Goal: Transaction & Acquisition: Subscribe to service/newsletter

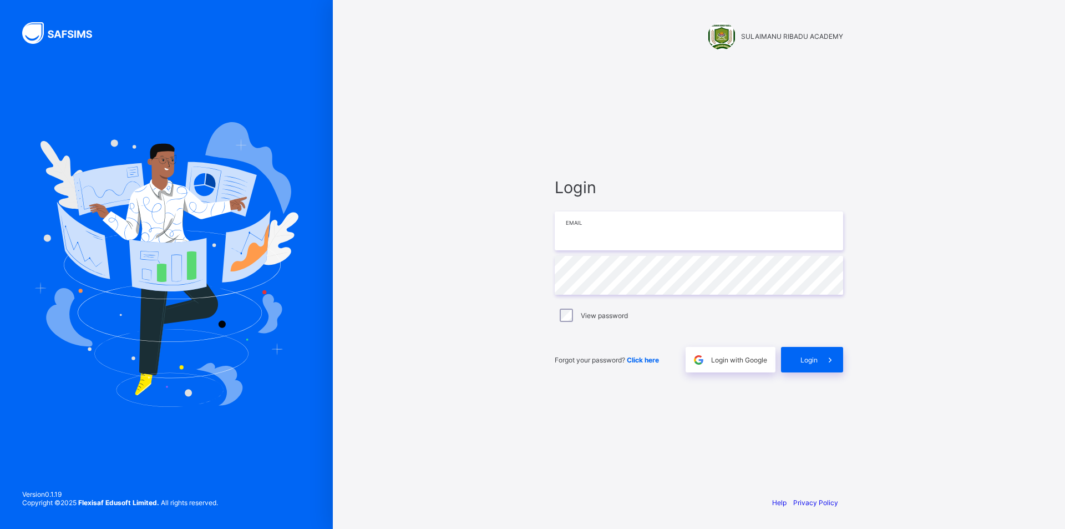
click at [608, 228] on input "email" at bounding box center [699, 230] width 288 height 39
type input "**********"
click at [805, 356] on span "Login" at bounding box center [809, 360] width 17 height 8
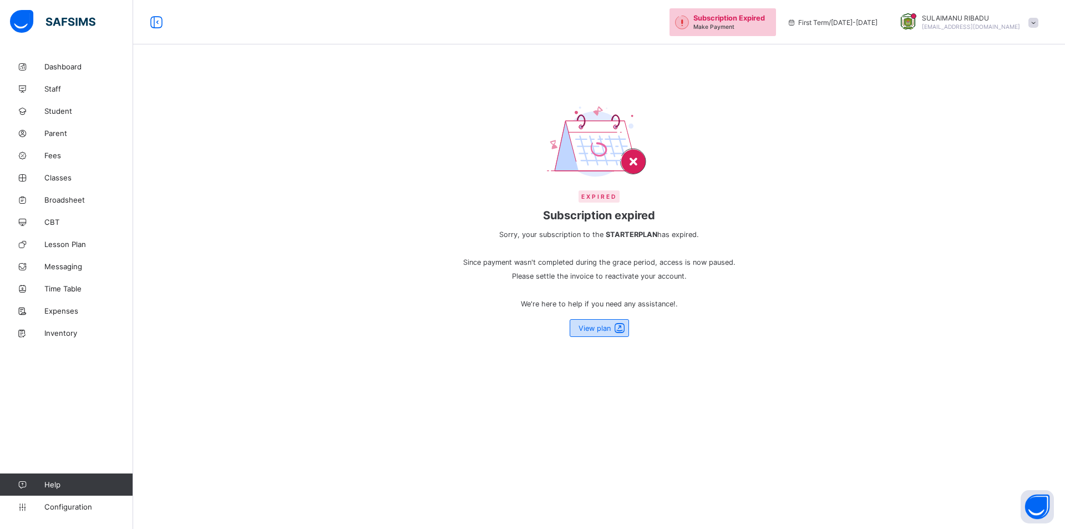
click at [596, 325] on span "View plan" at bounding box center [595, 328] width 32 height 8
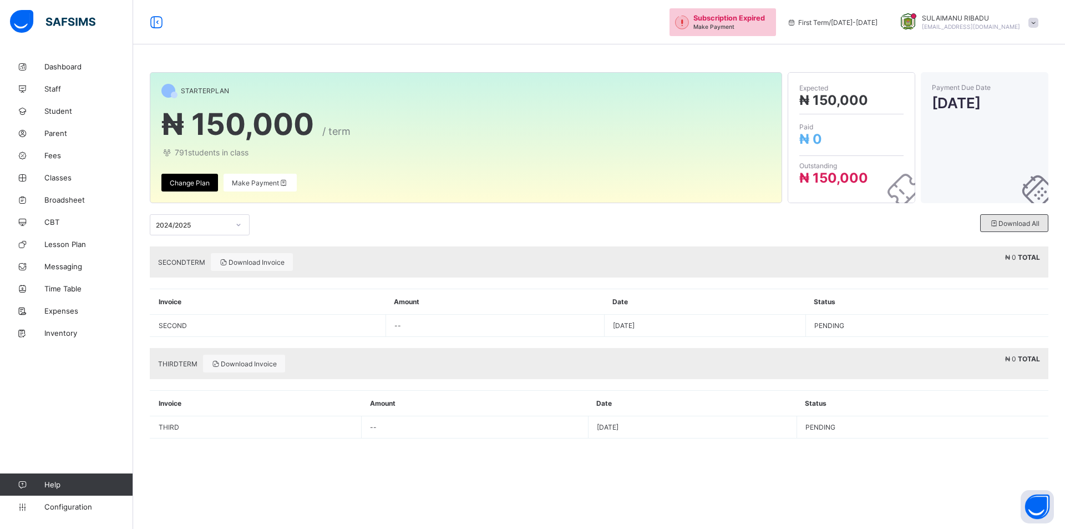
click at [993, 220] on icon at bounding box center [993, 223] width 9 height 8
click at [1019, 226] on span "Download All" at bounding box center [1014, 223] width 50 height 8
click at [263, 262] on span "Download Invoice" at bounding box center [251, 262] width 65 height 8
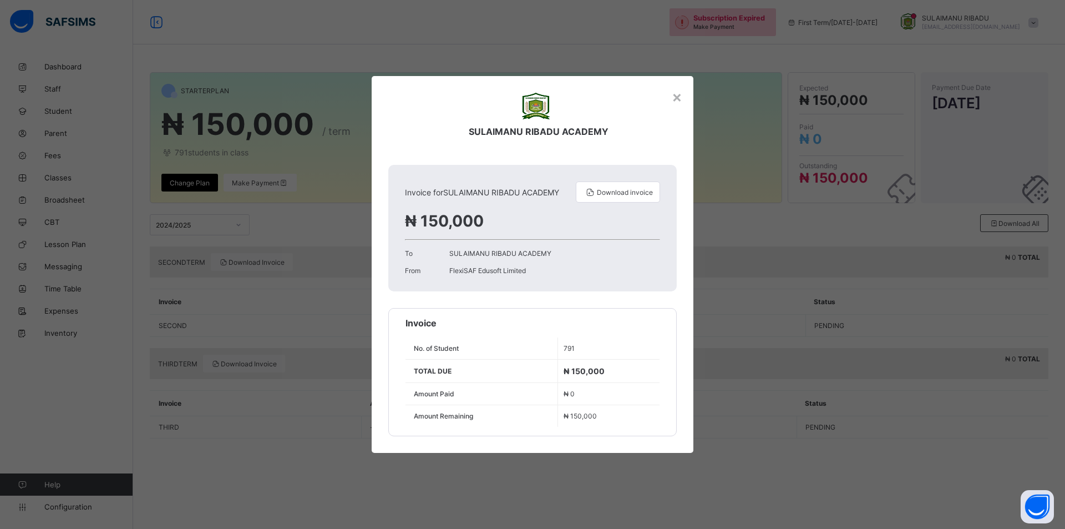
click at [684, 99] on div "SULAIMANU RIBADU ACADEMY Invoice for SULAIMANU RIBADU ACADEMY Download invoice …" at bounding box center [533, 256] width 322 height 360
click at [675, 99] on div "×" at bounding box center [677, 96] width 11 height 19
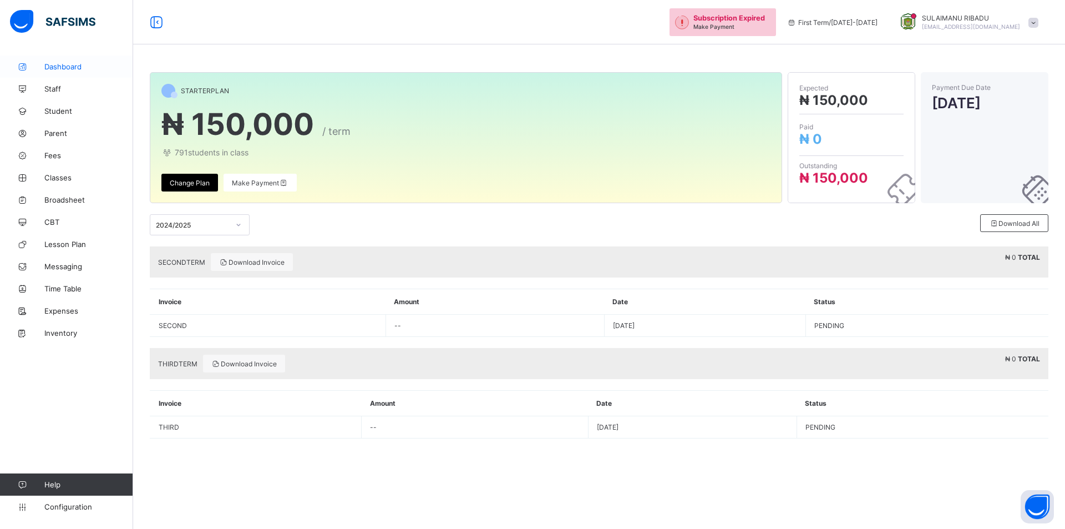
click at [66, 63] on span "Dashboard" at bounding box center [88, 66] width 89 height 9
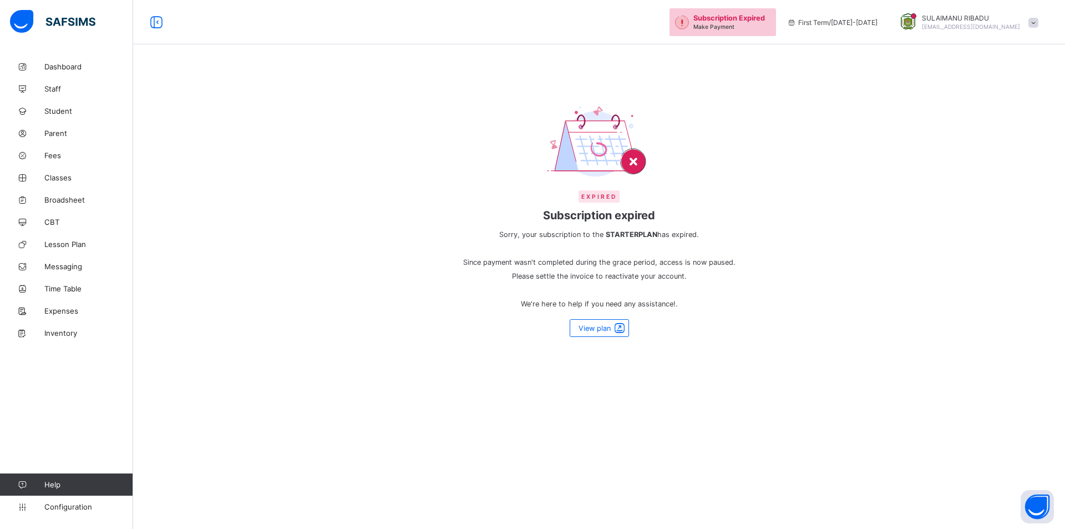
click at [1032, 23] on span at bounding box center [1034, 23] width 10 height 10
click at [994, 132] on span "Subscription" at bounding box center [976, 130] width 55 height 8
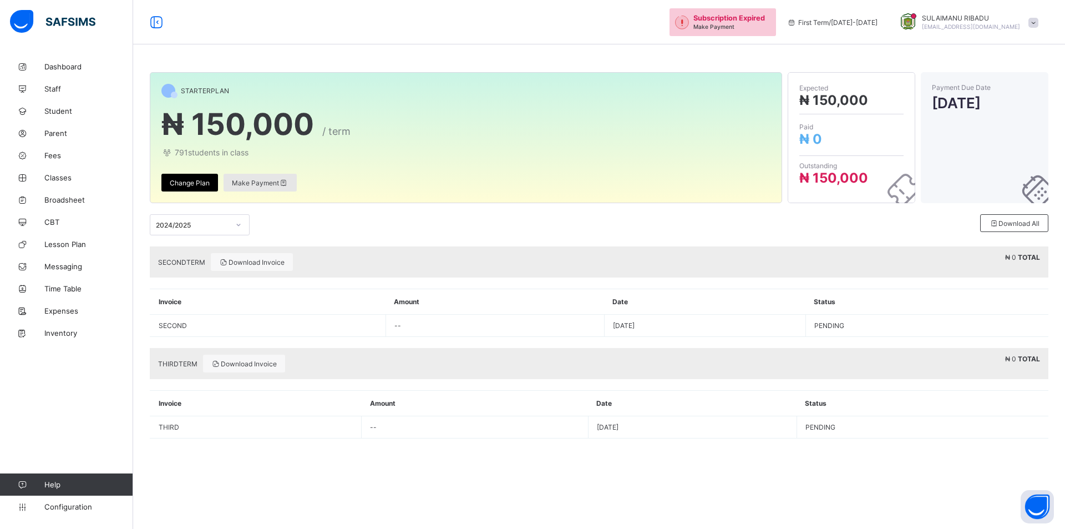
click at [250, 184] on span "Make Payment" at bounding box center [260, 183] width 57 height 8
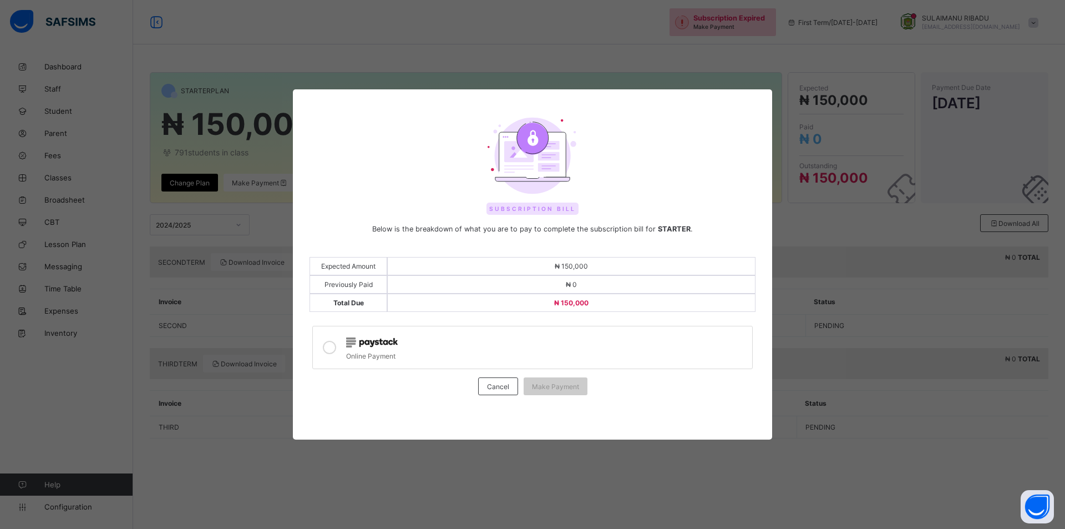
click at [330, 348] on icon at bounding box center [329, 347] width 13 height 13
click at [551, 386] on span "Make Payment" at bounding box center [555, 386] width 47 height 8
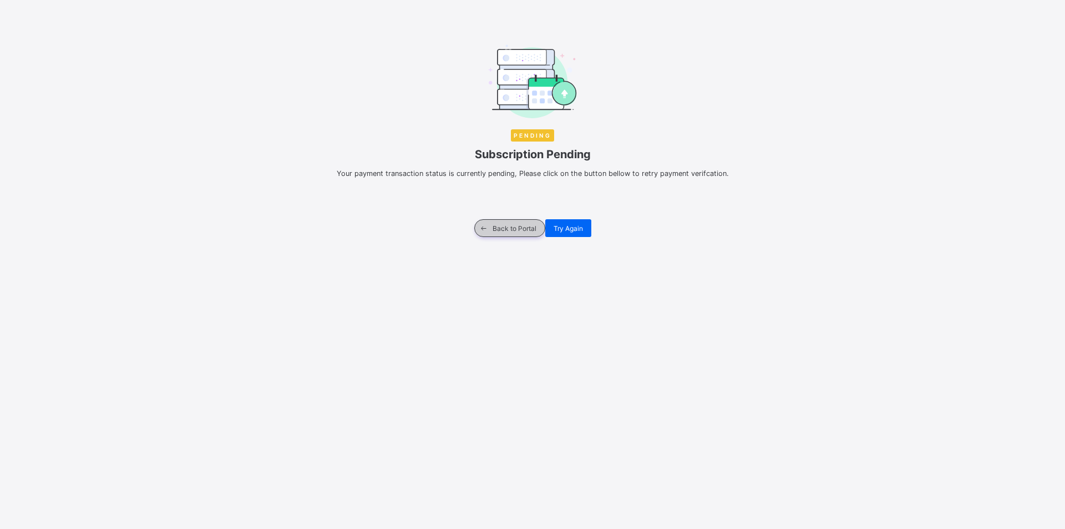
click at [527, 224] on span "Back to Portal" at bounding box center [515, 228] width 44 height 8
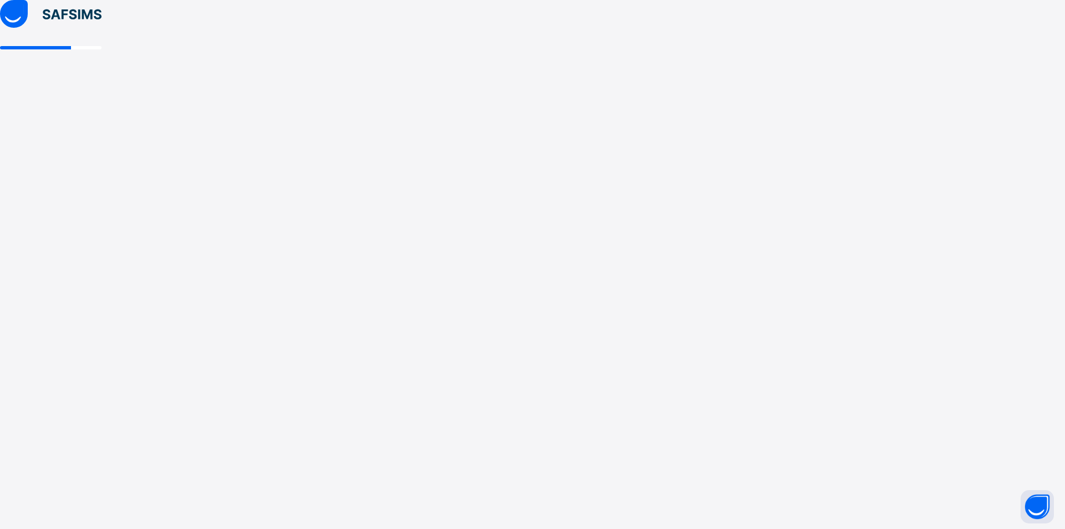
click at [351, 68] on div at bounding box center [532, 264] width 1065 height 529
